Goal: Task Accomplishment & Management: Use online tool/utility

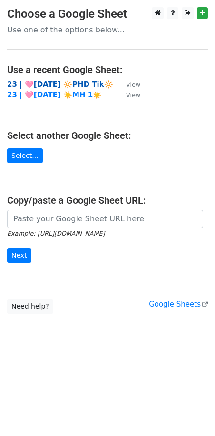
click at [61, 81] on strong "23 | 🩷AUG 21 🔆PHD Tik🔆" at bounding box center [60, 84] width 106 height 9
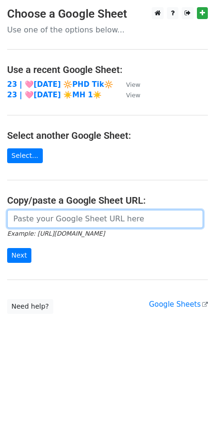
click at [126, 215] on input "url" at bounding box center [105, 219] width 196 height 18
paste input "https://docs.google.com/spreadsheets/d/1tlOdF0yAcEgaDI9PtJWRy-83EoHH7Y0Ug1RZtUe…"
type input "https://docs.google.com/spreadsheets/d/1tlOdF0yAcEgaDI9PtJWRy-83EoHH7Y0Ug1RZtUe…"
click at [7, 248] on input "Next" at bounding box center [19, 255] width 24 height 15
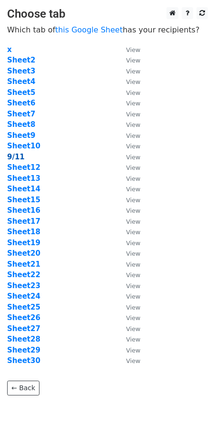
click at [17, 159] on strong "9/11" at bounding box center [16, 157] width 18 height 9
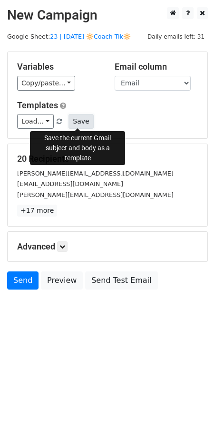
click at [72, 120] on button "Save" at bounding box center [81, 121] width 25 height 15
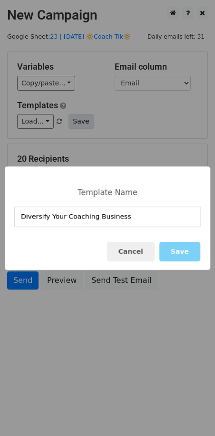
type input "Diversify Your Coaching Business"
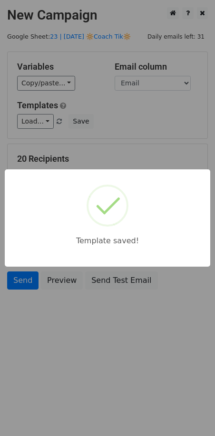
click at [128, 148] on div "Template saved!" at bounding box center [107, 218] width 215 height 436
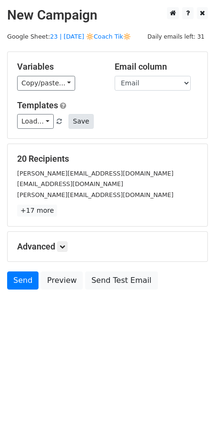
click at [89, 115] on div "Templates Load... Diversify Your Coaching Business Psych Practice Marketing Gro…" at bounding box center [107, 114] width 195 height 29
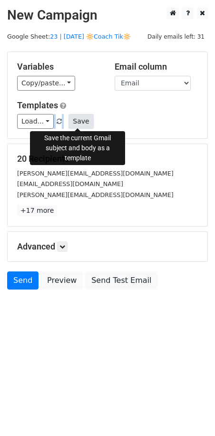
click at [88, 115] on button "Save" at bounding box center [81, 121] width 25 height 15
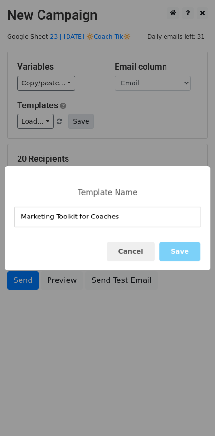
type input "Marketing Toolkit for Coaches"
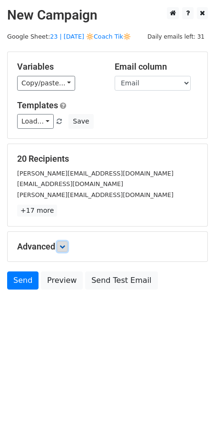
click at [62, 246] on icon at bounding box center [63, 247] width 6 height 6
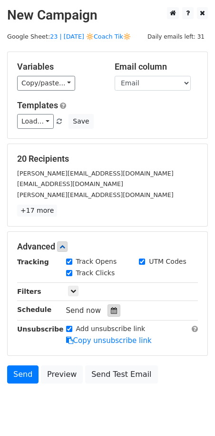
click at [111, 315] on div at bounding box center [114, 310] width 13 height 12
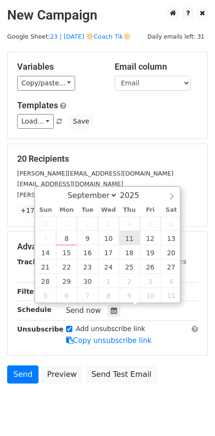
type input "2025-09-11 12:00"
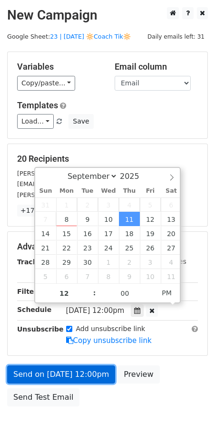
click at [65, 366] on link "Send on Sep 11 at 12:00pm" at bounding box center [61, 374] width 108 height 18
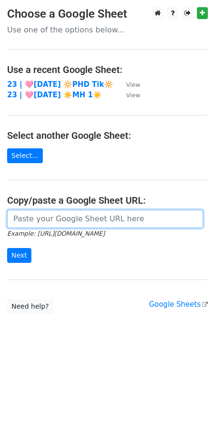
click at [67, 216] on input "url" at bounding box center [105, 219] width 196 height 18
paste input "[URL][DOMAIN_NAME]"
type input "https://docs.google.com/spreadsheets/d/1tlOdF0yAcEgaDI9PtJWRy-83EoHH7Y0Ug1RZtUe…"
click at [7, 248] on input "Next" at bounding box center [19, 255] width 24 height 15
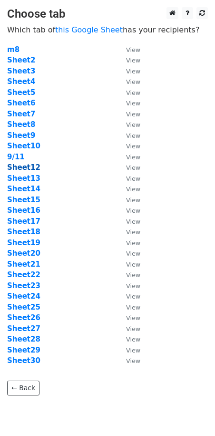
click at [24, 166] on strong "Sheet12" at bounding box center [23, 167] width 33 height 9
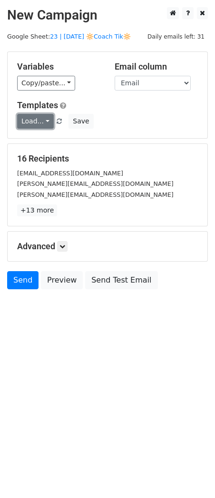
click at [34, 122] on link "Load..." at bounding box center [35, 121] width 37 height 15
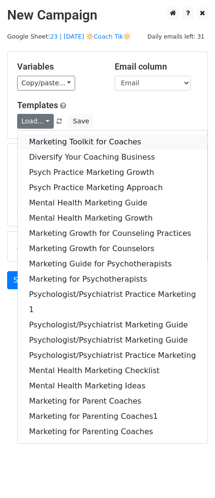
click at [71, 141] on link "Marketing Toolkit for Coaches" at bounding box center [113, 141] width 190 height 15
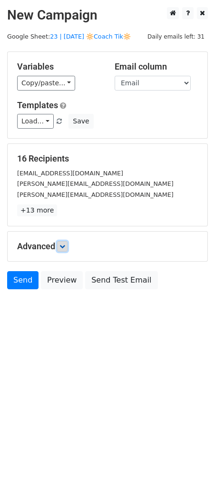
click at [64, 244] on icon at bounding box center [63, 247] width 6 height 6
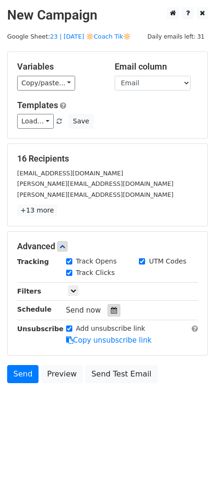
click at [111, 311] on icon at bounding box center [114, 310] width 6 height 7
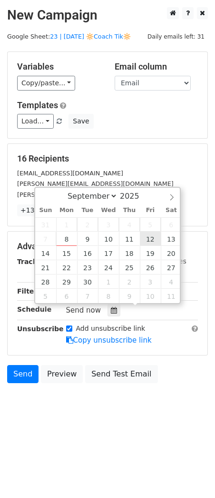
type input "2025-09-12 12:00"
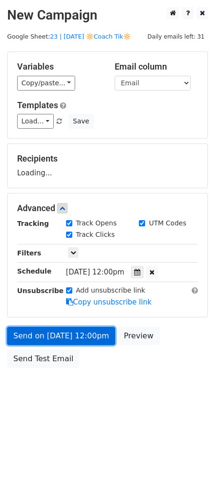
click at [91, 337] on link "Send on Sep 12 at 12:00pm" at bounding box center [61, 336] width 108 height 18
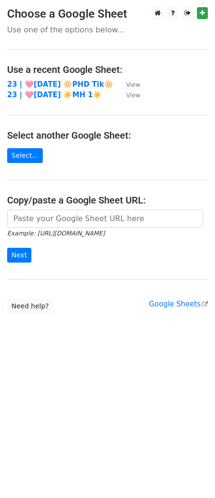
click at [89, 205] on h4 "Copy/paste a Google Sheet URL:" at bounding box center [107, 199] width 201 height 11
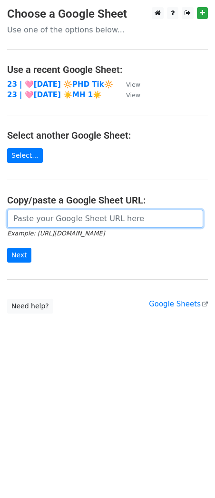
click at [81, 214] on input "url" at bounding box center [105, 219] width 196 height 18
paste input "[URL][DOMAIN_NAME]"
type input "https://docs.google.com/spreadsheets/d/1tlOdF0yAcEgaDI9PtJWRy-83EoHH7Y0Ug1RZtUe…"
click at [7, 248] on input "Next" at bounding box center [19, 255] width 24 height 15
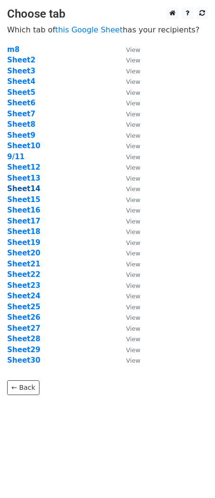
click at [29, 187] on strong "Sheet14" at bounding box center [23, 188] width 33 height 9
click at [32, 178] on strong "Sheet13" at bounding box center [23, 178] width 33 height 9
click at [212, 93] on main "Choose tab Which tab of this Google Sheet has your recipients? m8 View Sheet2 V…" at bounding box center [107, 201] width 215 height 388
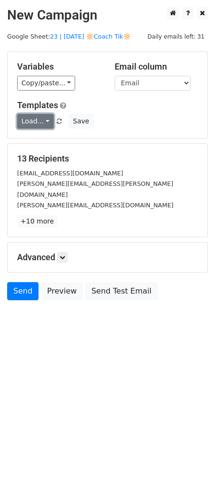
click at [29, 125] on link "Load..." at bounding box center [35, 121] width 37 height 15
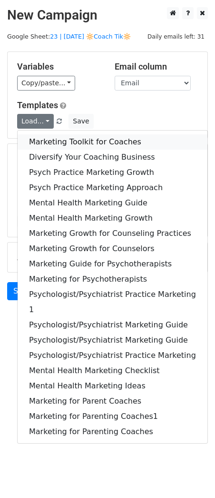
click at [65, 143] on link "Marketing Toolkit for Coaches" at bounding box center [113, 141] width 190 height 15
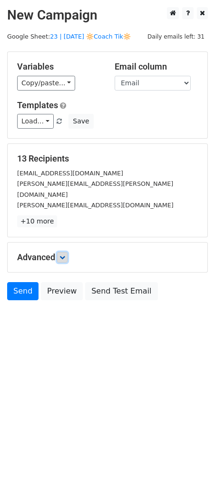
click at [64, 252] on link at bounding box center [62, 257] width 10 height 10
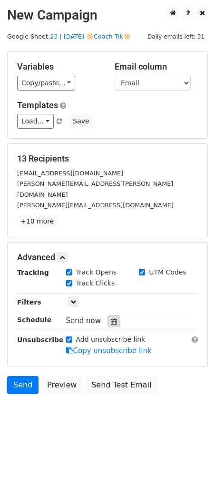
click at [111, 318] on icon at bounding box center [114, 321] width 6 height 7
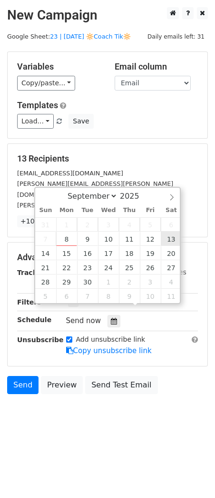
type input "2025-09-13 12:00"
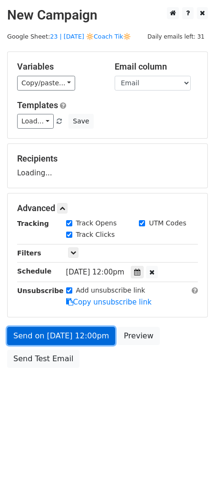
click at [84, 341] on link "Send on Sep 13 at 12:00pm" at bounding box center [61, 336] width 108 height 18
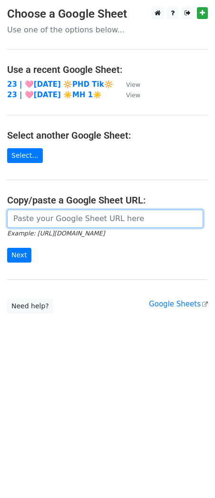
click at [95, 219] on input "url" at bounding box center [105, 219] width 196 height 18
paste input "https://docs.google.com/spreadsheets/d/1tlOdF0yAcEgaDI9PtJWRy-83EoHH7Y0Ug1RZtUe…"
type input "https://docs.google.com/spreadsheets/d/1tlOdF0yAcEgaDI9PtJWRy-83EoHH7Y0Ug1RZtUe…"
click at [7, 248] on input "Next" at bounding box center [19, 255] width 24 height 15
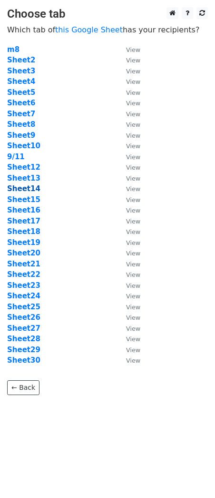
click at [32, 188] on strong "Sheet14" at bounding box center [23, 188] width 33 height 9
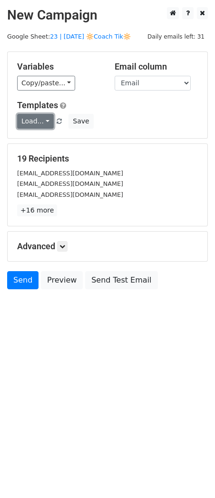
click at [35, 123] on link "Load..." at bounding box center [35, 121] width 37 height 15
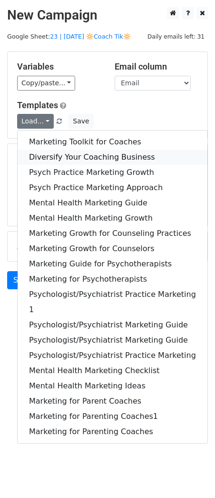
click at [49, 161] on link "Diversify Your Coaching Business" at bounding box center [113, 157] width 190 height 15
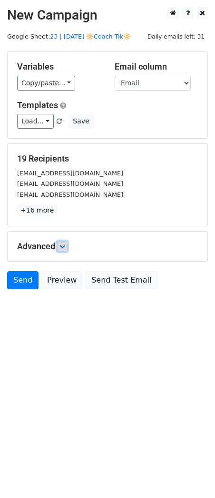
click at [61, 246] on link at bounding box center [62, 246] width 10 height 10
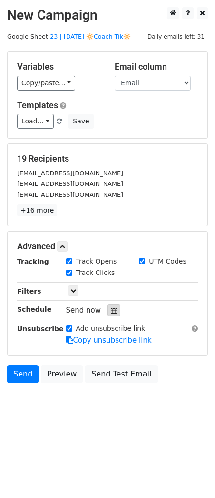
click at [111, 308] on icon at bounding box center [114, 310] width 6 height 7
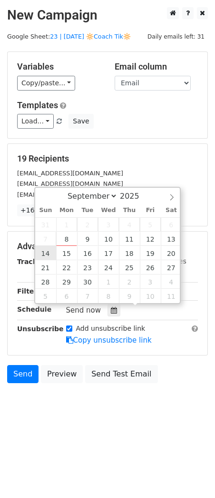
type input "2025-09-14 12:00"
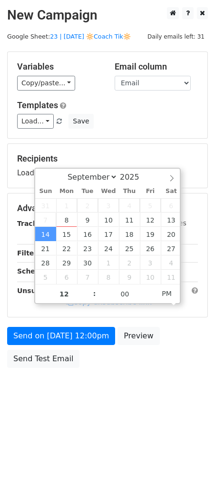
click at [51, 325] on form "Variables Copy/paste... {{Name}} {{Email}} Email column Name Email Templates Lo…" at bounding box center [107, 211] width 201 height 321
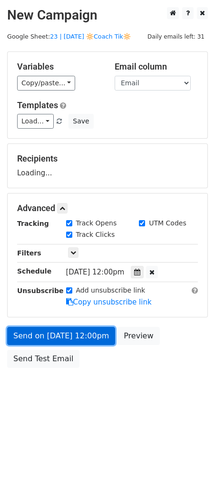
click at [44, 338] on link "Send on Sep 14 at 12:00pm" at bounding box center [61, 336] width 108 height 18
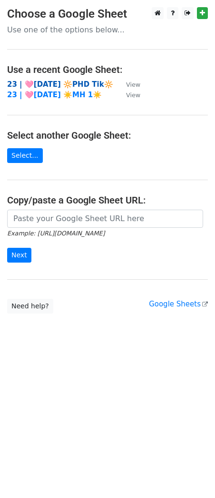
click at [66, 82] on strong "23 | 🩷[DATE] 🔆PHD Tik🔆" at bounding box center [60, 84] width 106 height 9
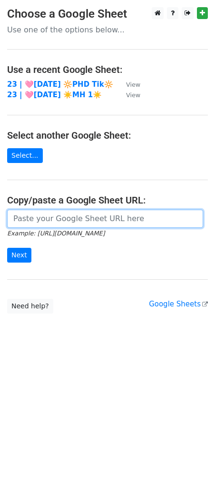
click at [70, 211] on input "url" at bounding box center [105, 219] width 196 height 18
paste input "https://docs.google.com/spreadsheets/d/1tlOdF0yAcEgaDI9PtJWRy-83EoHH7Y0Ug1RZtUe…"
type input "https://docs.google.com/spreadsheets/d/1tlOdF0yAcEgaDI9PtJWRy-83EoHH7Y0Ug1RZtUe…"
click at [7, 248] on input "Next" at bounding box center [19, 255] width 24 height 15
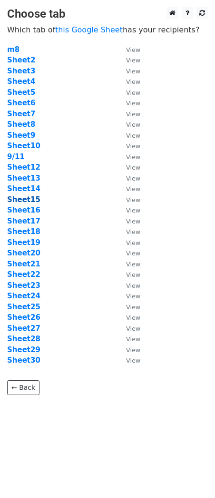
click at [26, 200] on strong "Sheet15" at bounding box center [23, 199] width 33 height 9
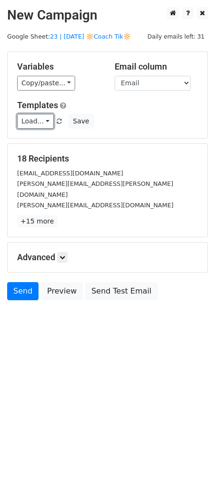
click at [33, 118] on link "Load..." at bounding box center [35, 121] width 37 height 15
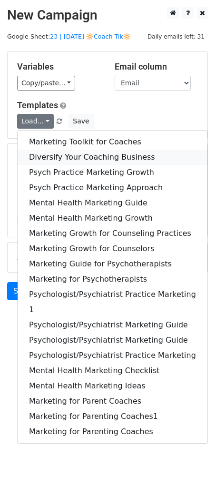
click at [40, 153] on link "Diversify Your Coaching Business" at bounding box center [113, 157] width 190 height 15
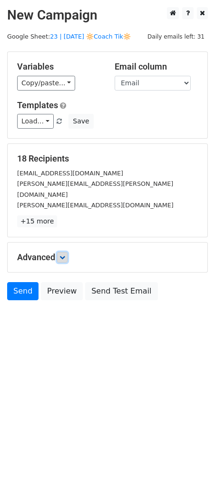
click at [63, 255] on icon at bounding box center [63, 258] width 6 height 6
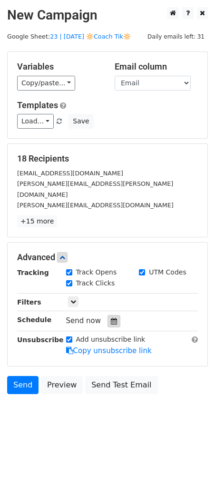
click at [112, 318] on icon at bounding box center [114, 321] width 6 height 7
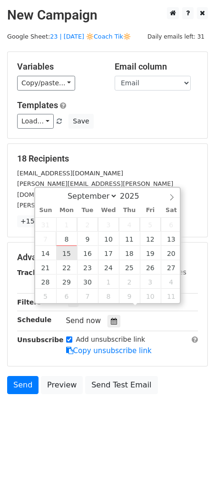
type input "2025-09-15 12:00"
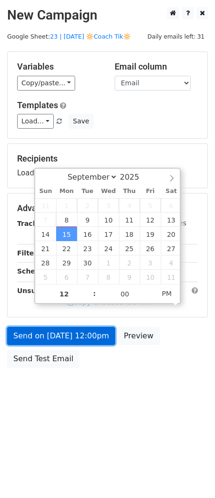
click at [67, 328] on link "Send on Sep 15 at 12:00pm" at bounding box center [61, 336] width 108 height 18
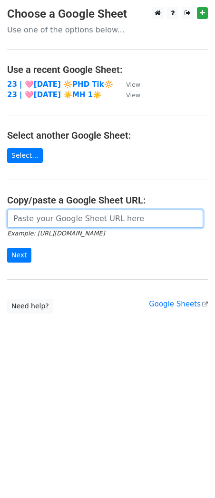
click at [70, 216] on input "url" at bounding box center [105, 219] width 196 height 18
paste input "[URL][DOMAIN_NAME]"
type input "[URL][DOMAIN_NAME]"
click at [7, 248] on input "Next" at bounding box center [19, 255] width 24 height 15
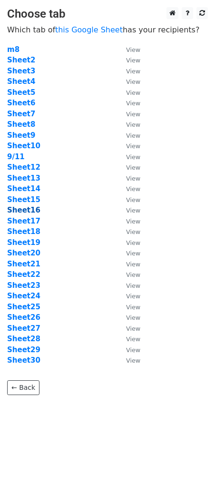
click at [31, 210] on strong "Sheet16" at bounding box center [23, 210] width 33 height 9
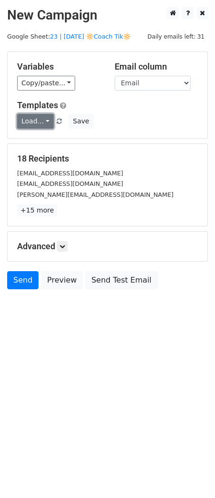
click at [39, 122] on link "Load..." at bounding box center [35, 121] width 37 height 15
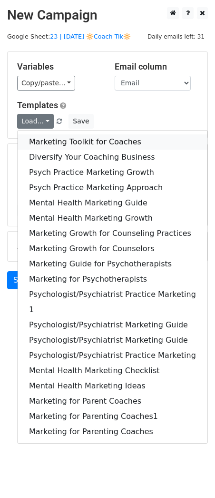
click at [44, 136] on link "Marketing Toolkit for Coaches" at bounding box center [113, 141] width 190 height 15
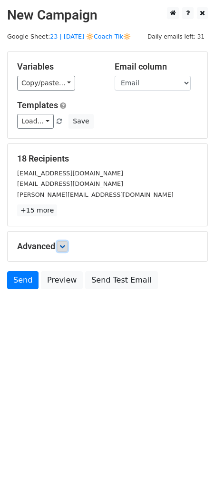
click at [68, 246] on link at bounding box center [62, 246] width 10 height 10
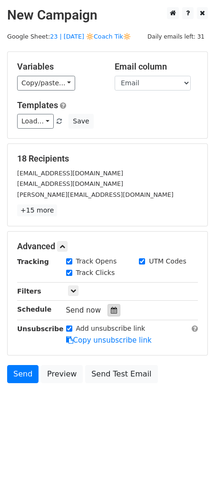
click at [111, 307] on icon at bounding box center [114, 310] width 6 height 7
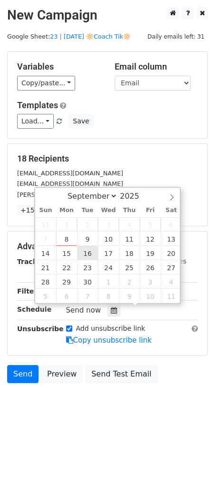
type input "[DATE] 12:00"
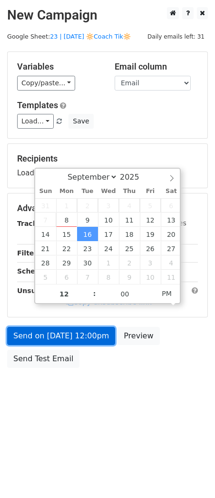
click at [68, 338] on link "Send on [DATE] 12:00pm" at bounding box center [61, 336] width 108 height 18
